Goal: Find contact information

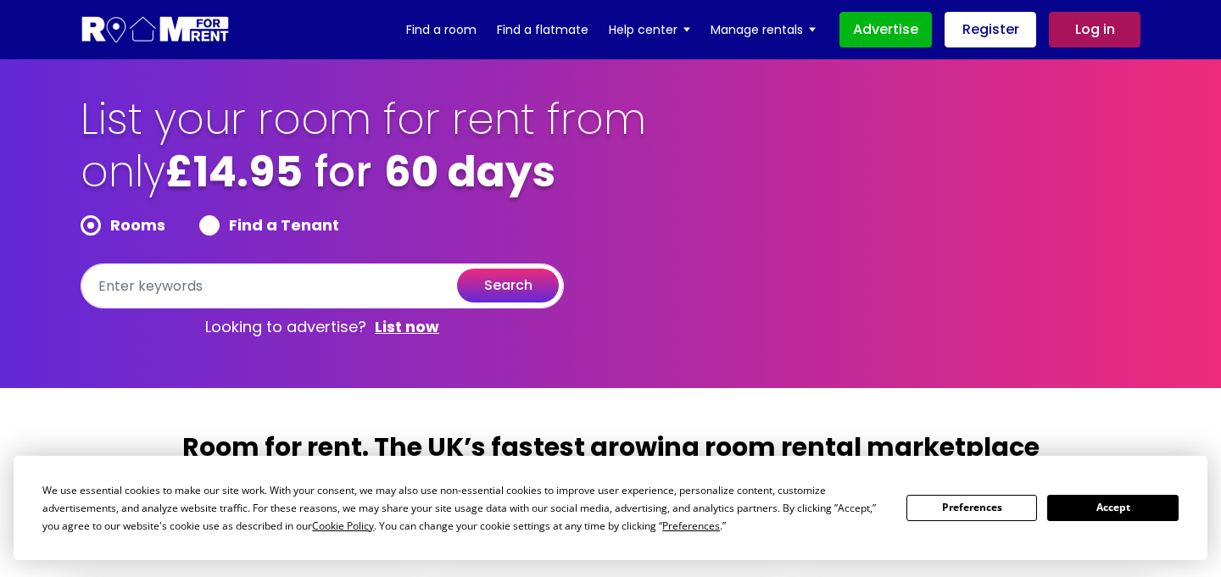
click at [1009, 438] on h2 "Room for rent. The UK’s fastest growing room rental marketplace" at bounding box center [610, 454] width 868 height 46
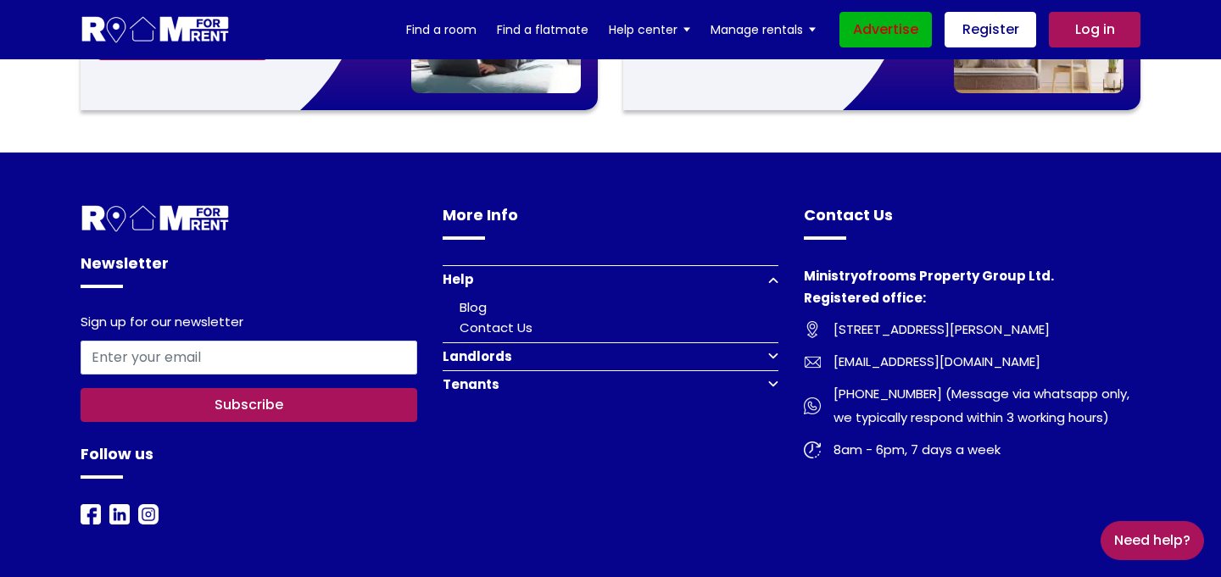
scroll to position [919, 0]
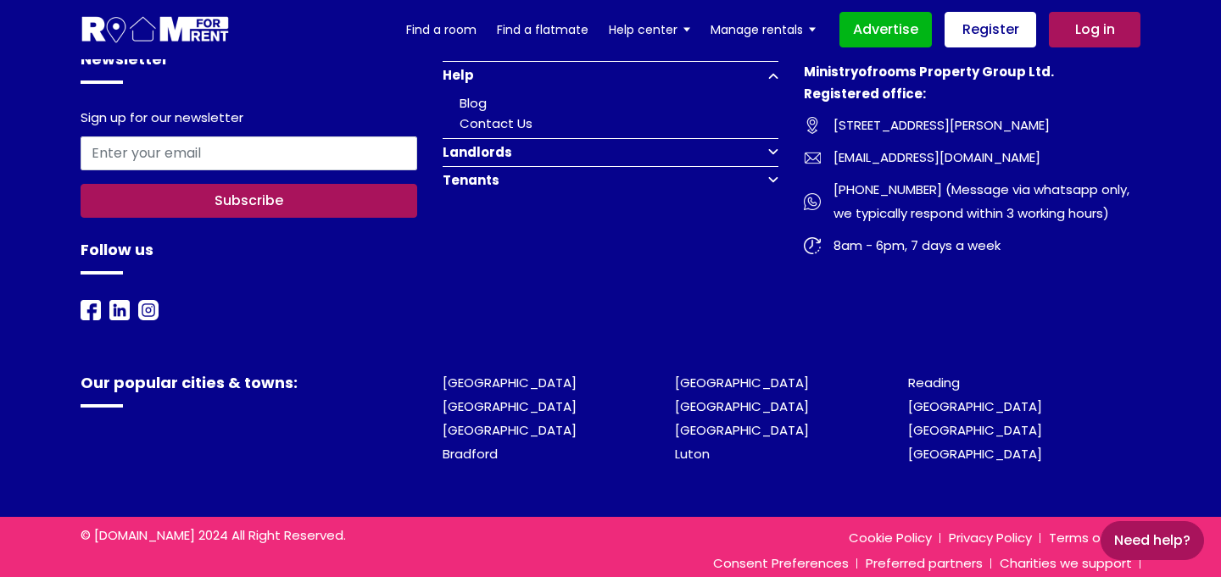
click at [848, 146] on span "[EMAIL_ADDRESS][DOMAIN_NAME]" at bounding box center [930, 158] width 220 height 24
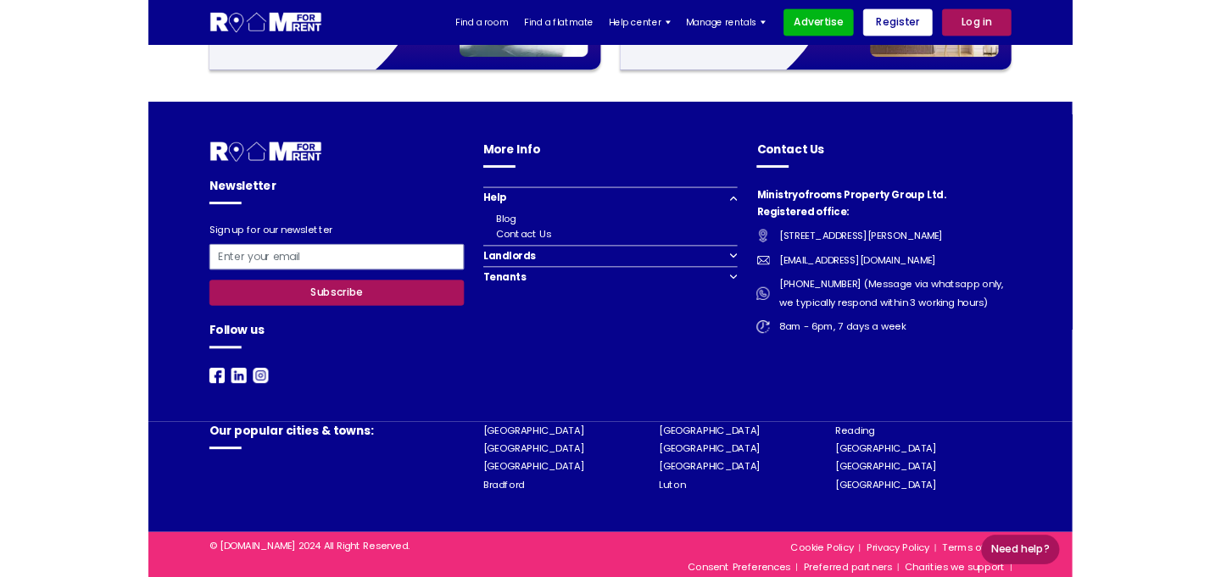
scroll to position [2312, 0]
